Goal: Information Seeking & Learning: Learn about a topic

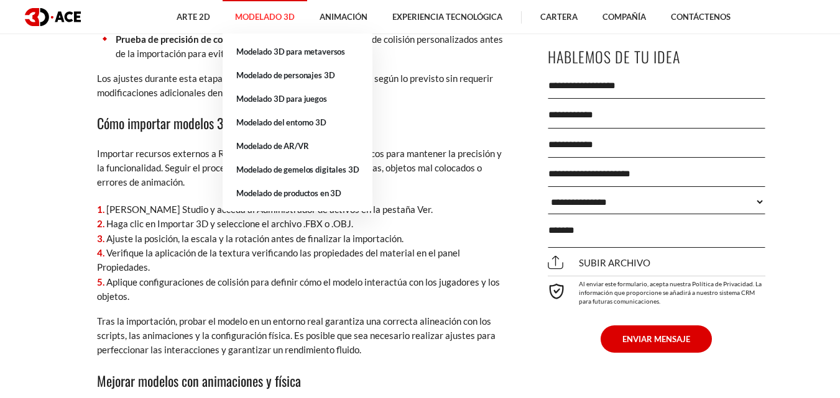
scroll to position [4910, 0]
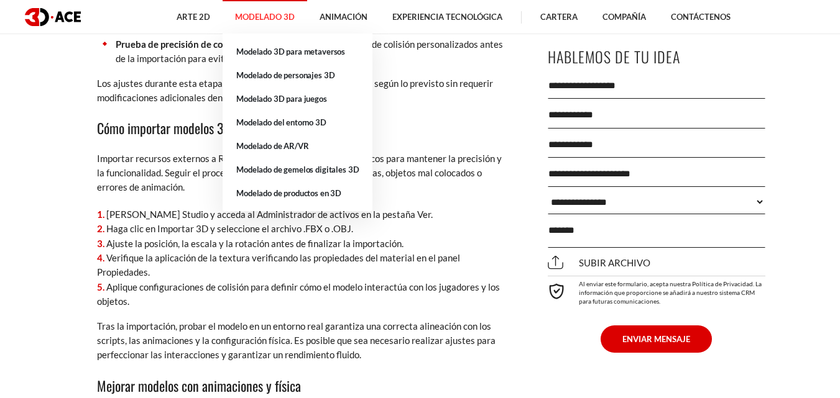
click at [266, 16] on font "Modelado 3D" at bounding box center [265, 17] width 60 height 10
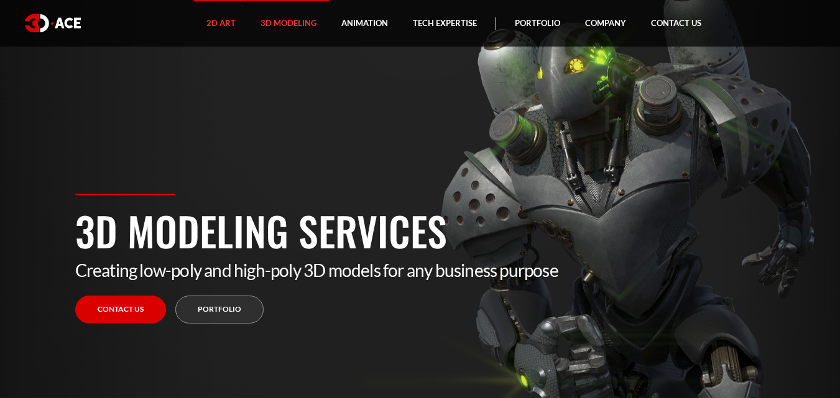
click at [228, 22] on link "2D Art" at bounding box center [221, 23] width 54 height 47
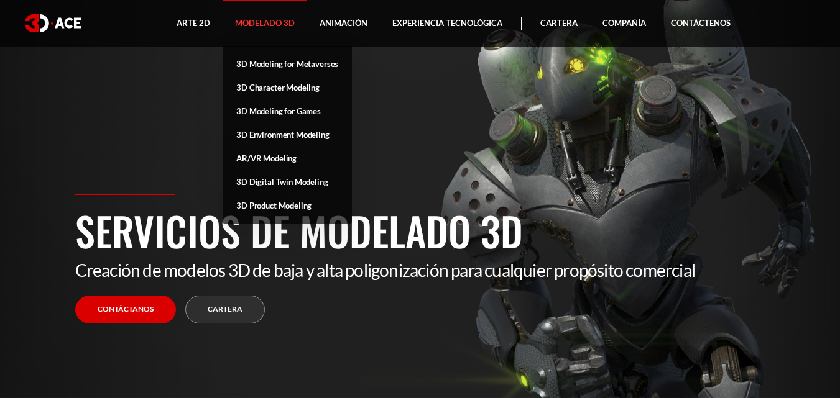
click at [279, 16] on link "Modelado 3D" at bounding box center [265, 23] width 85 height 47
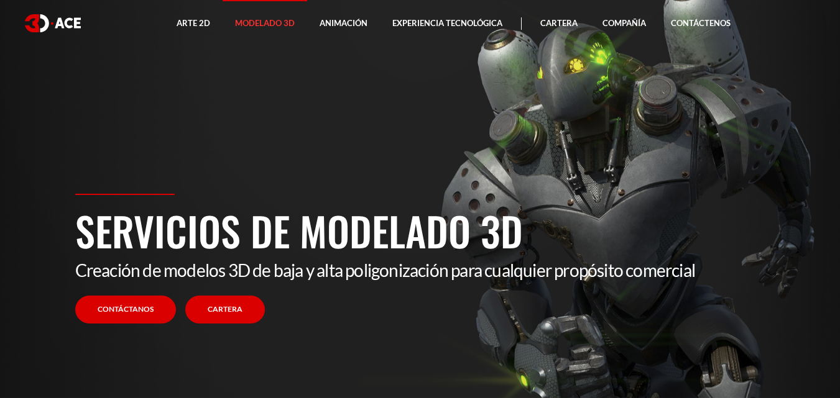
scroll to position [36, 0]
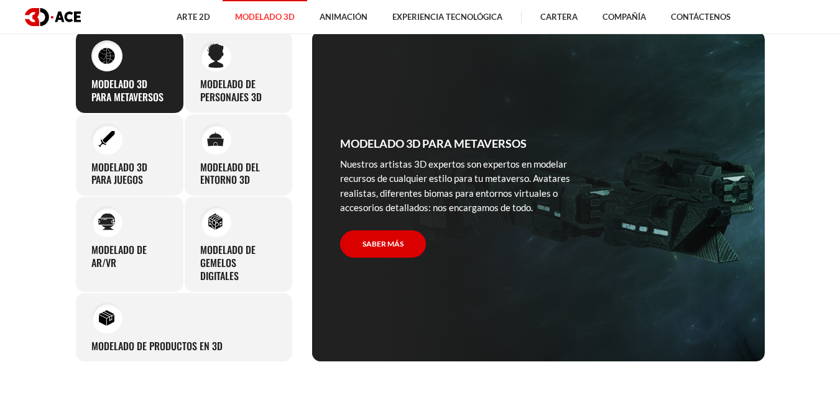
scroll to position [373, 0]
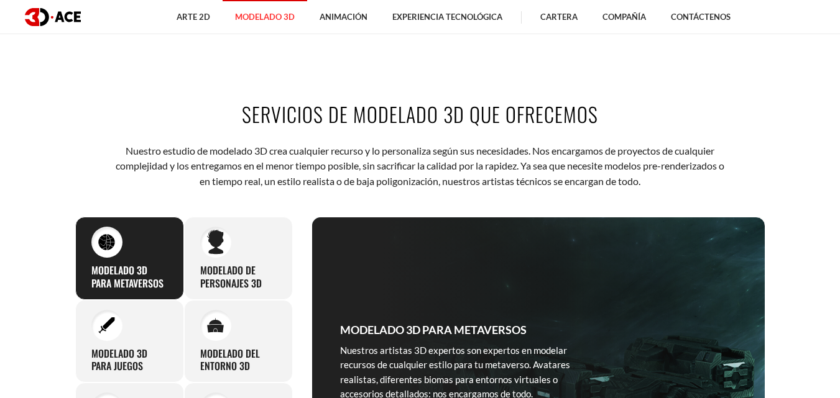
click at [165, 254] on div "Modelado 3D para metaversos Nuestros artistas 3D expertos son expertos en model…" at bounding box center [129, 258] width 109 height 83
click at [157, 239] on div "Modelado 3D para metaversos Nuestros artistas 3D expertos son expertos en model…" at bounding box center [129, 258] width 109 height 83
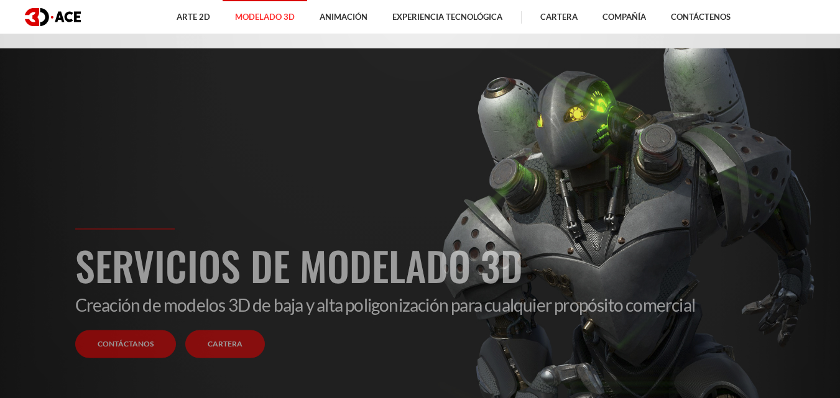
scroll to position [124, 0]
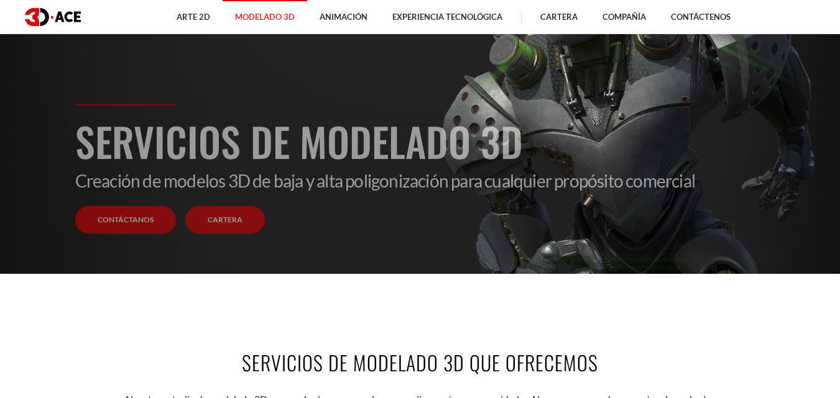
click at [203, 223] on link "Cartera" at bounding box center [225, 220] width 80 height 28
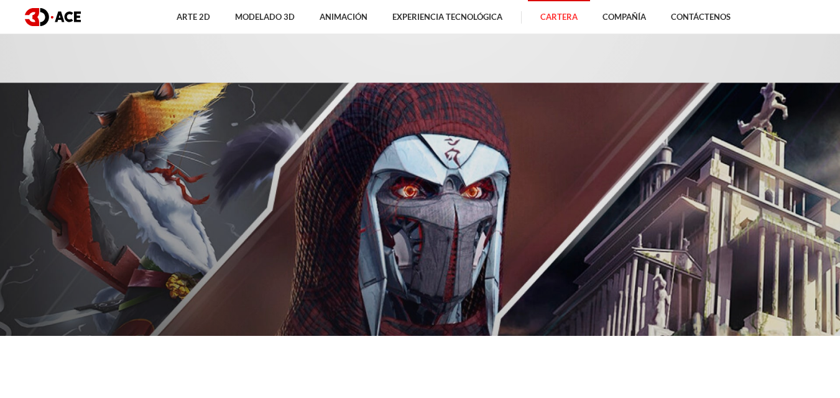
scroll to position [373, 0]
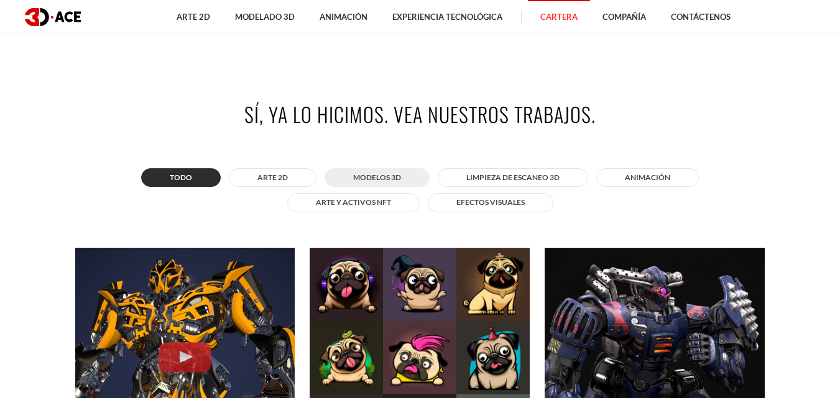
click at [396, 175] on font "MODELOS 3D" at bounding box center [377, 177] width 48 height 9
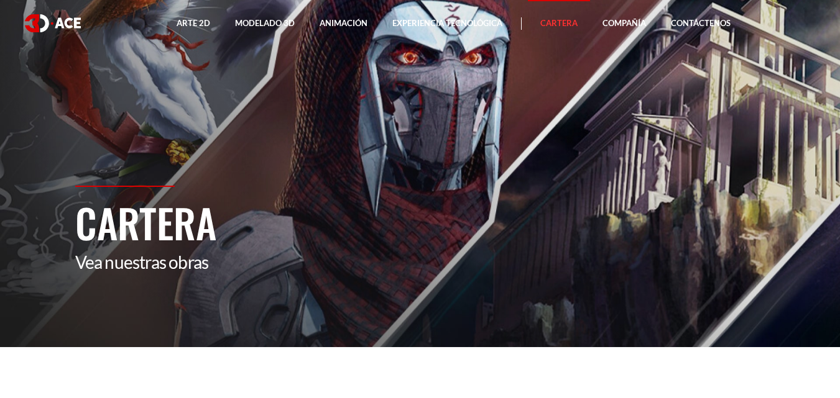
scroll to position [0, 0]
